Goal: Check status: Check status

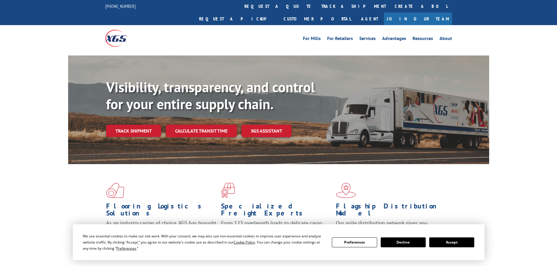
click at [451, 244] on button "Accept" at bounding box center [451, 243] width 45 height 10
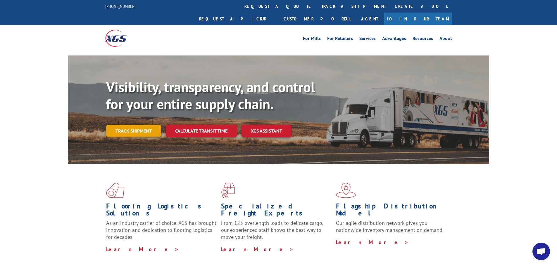
click at [136, 125] on link "Track shipment" at bounding box center [133, 131] width 55 height 12
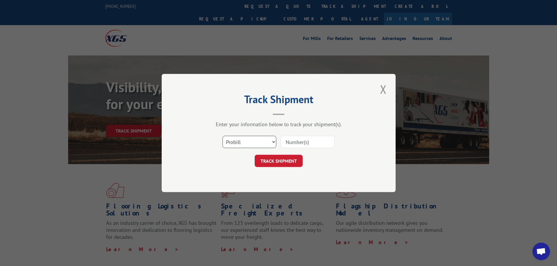
click at [235, 142] on select "Select category... Probill BOL PO" at bounding box center [250, 142] width 54 height 12
select select "bol"
click at [223, 136] on select "Select category... Probill BOL PO" at bounding box center [250, 142] width 54 height 12
click at [287, 144] on input at bounding box center [308, 142] width 54 height 12
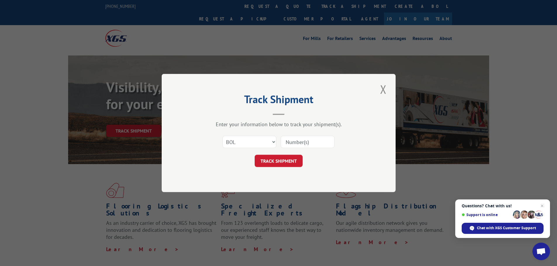
paste input "4856139"
type input "4856139"
click at [289, 161] on button "TRACK SHIPMENT" at bounding box center [279, 161] width 48 height 12
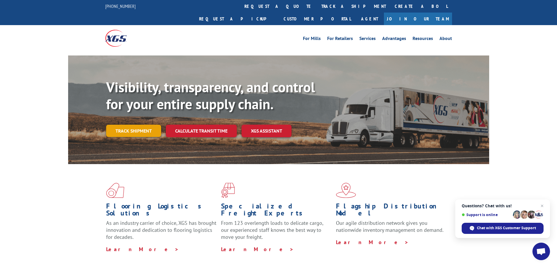
click at [126, 125] on link "Track shipment" at bounding box center [133, 131] width 55 height 12
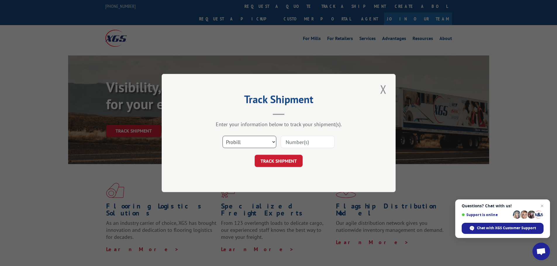
click at [232, 142] on select "Select category... Probill BOL PO" at bounding box center [250, 142] width 54 height 12
select select "bol"
click at [223, 136] on select "Select category... Probill BOL PO" at bounding box center [250, 142] width 54 height 12
click at [295, 141] on input at bounding box center [308, 142] width 54 height 12
paste input "4939515"
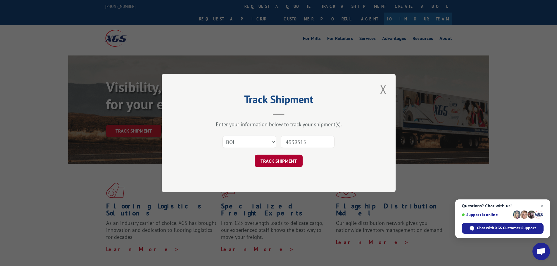
type input "4939515"
click at [271, 161] on button "TRACK SHIPMENT" at bounding box center [279, 161] width 48 height 12
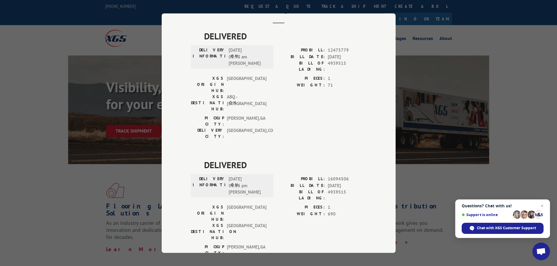
scroll to position [31, 0]
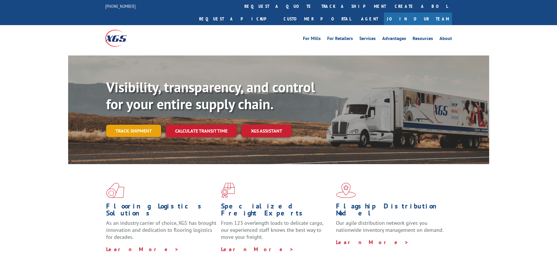
click at [133, 125] on link "Track shipment" at bounding box center [133, 131] width 55 height 12
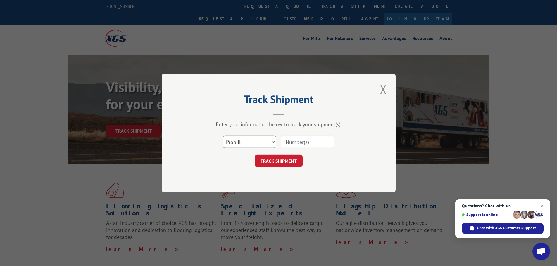
click at [234, 140] on select "Select category... Probill BOL PO" at bounding box center [250, 142] width 54 height 12
select select "bol"
click at [223, 136] on select "Select category... Probill BOL PO" at bounding box center [250, 142] width 54 height 12
click at [298, 144] on input at bounding box center [308, 142] width 54 height 12
paste input "17514750"
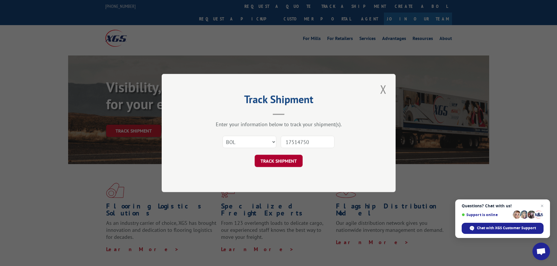
type input "17514750"
click at [292, 161] on button "TRACK SHIPMENT" at bounding box center [279, 161] width 48 height 12
